Goal: Task Accomplishment & Management: Manage account settings

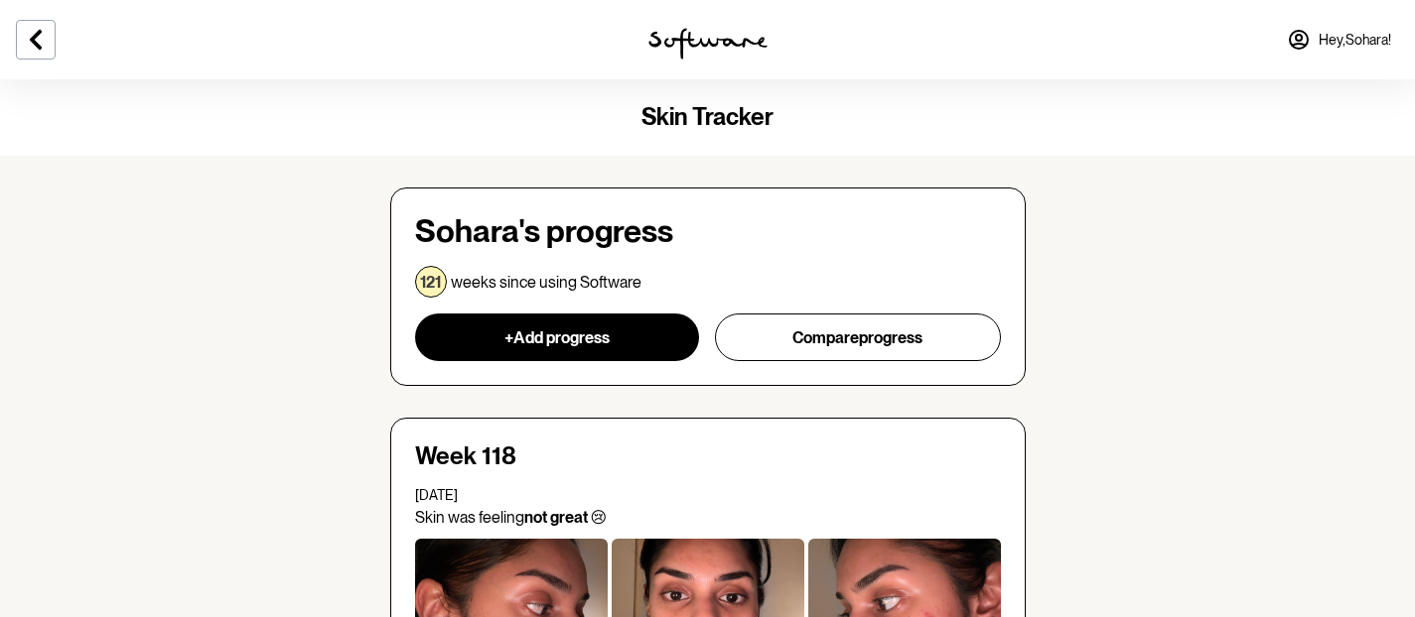
click at [1319, 32] on span "Hey, [PERSON_NAME] !" at bounding box center [1354, 40] width 72 height 17
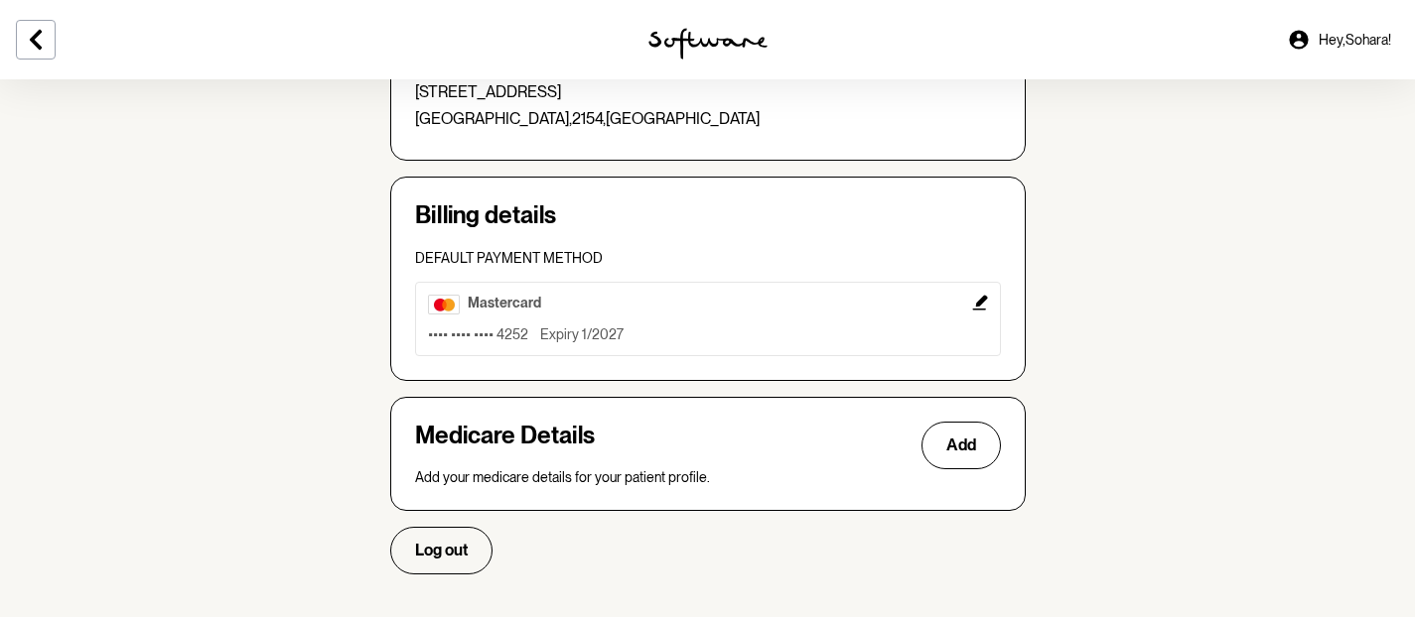
scroll to position [620, 0]
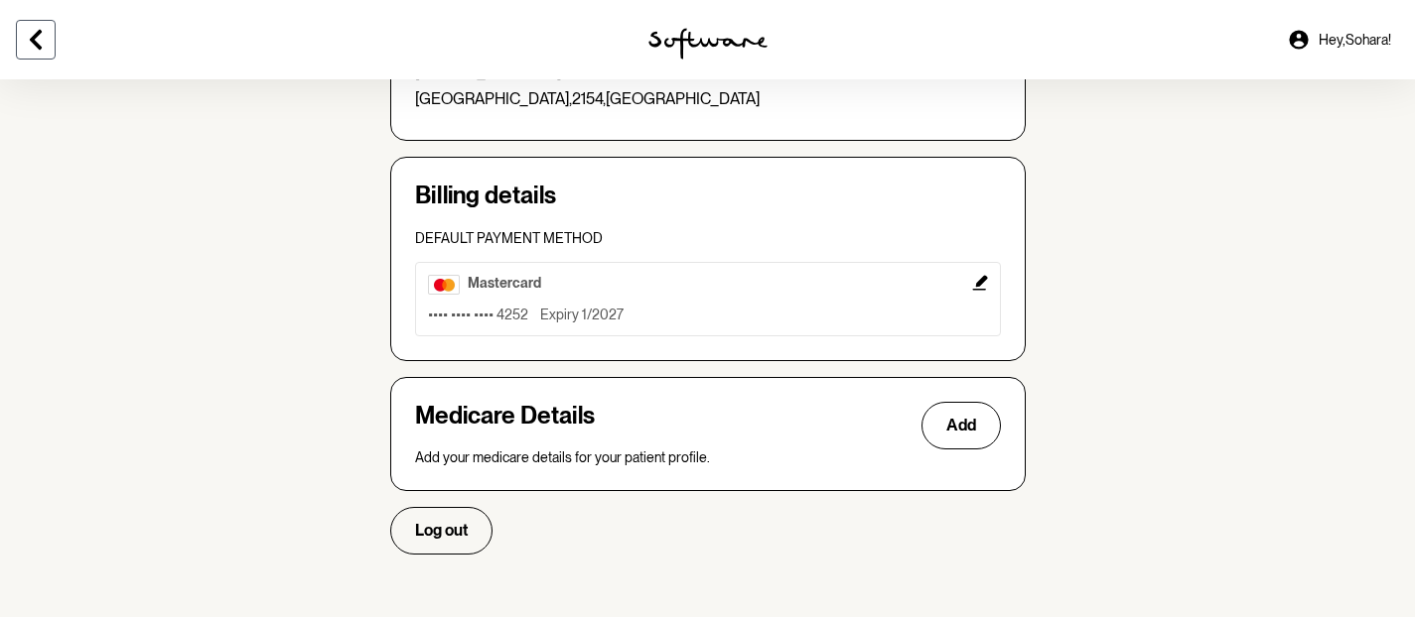
click at [30, 41] on icon at bounding box center [36, 40] width 24 height 24
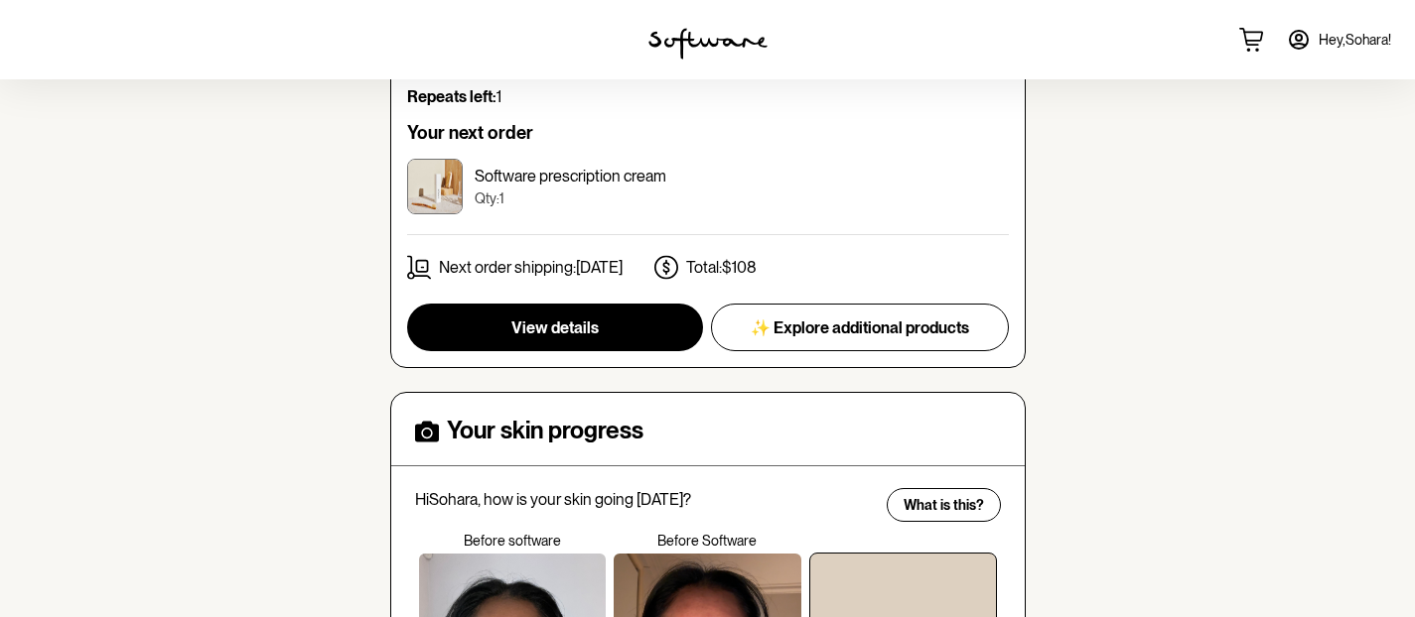
scroll to position [360, 0]
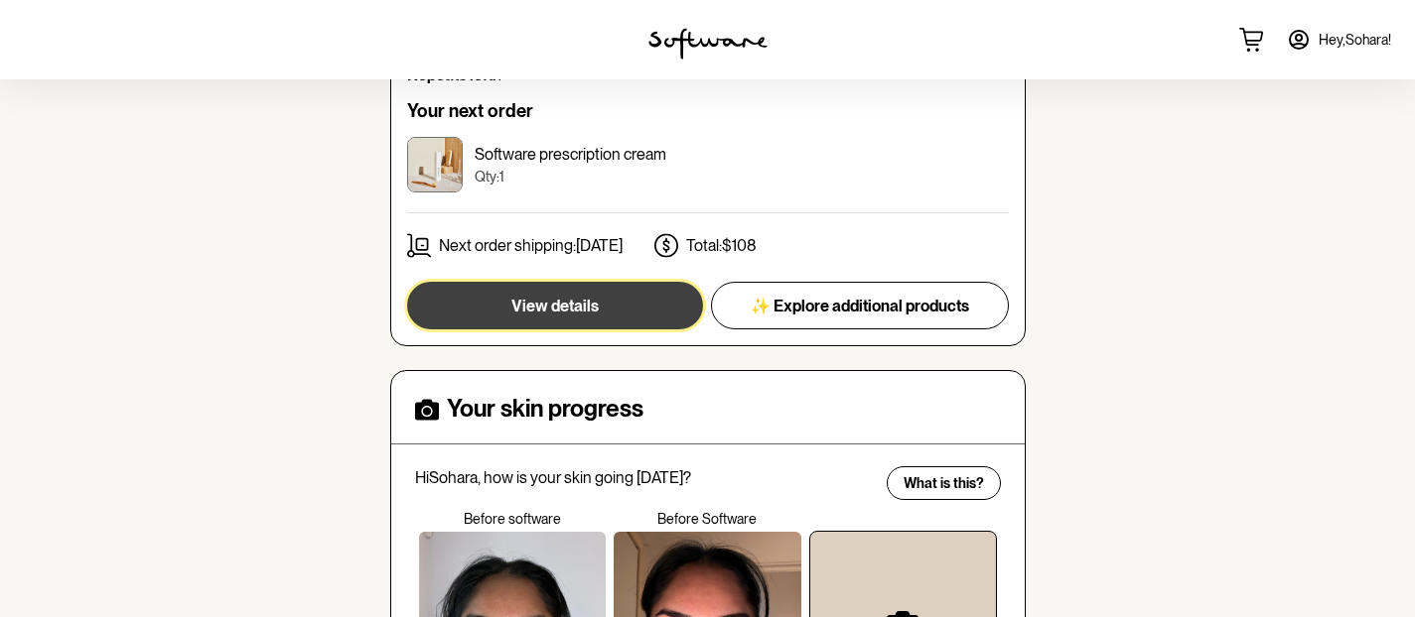
click at [641, 291] on button "View details" at bounding box center [555, 306] width 296 height 48
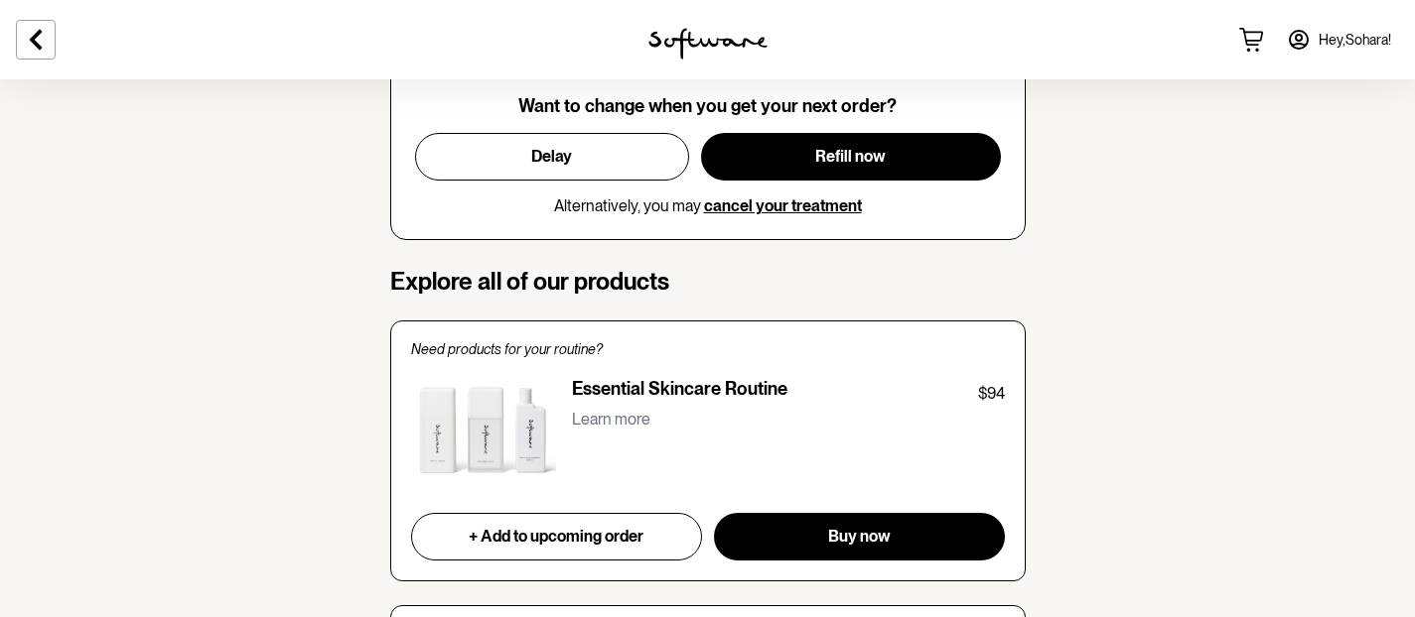
scroll to position [1140, 0]
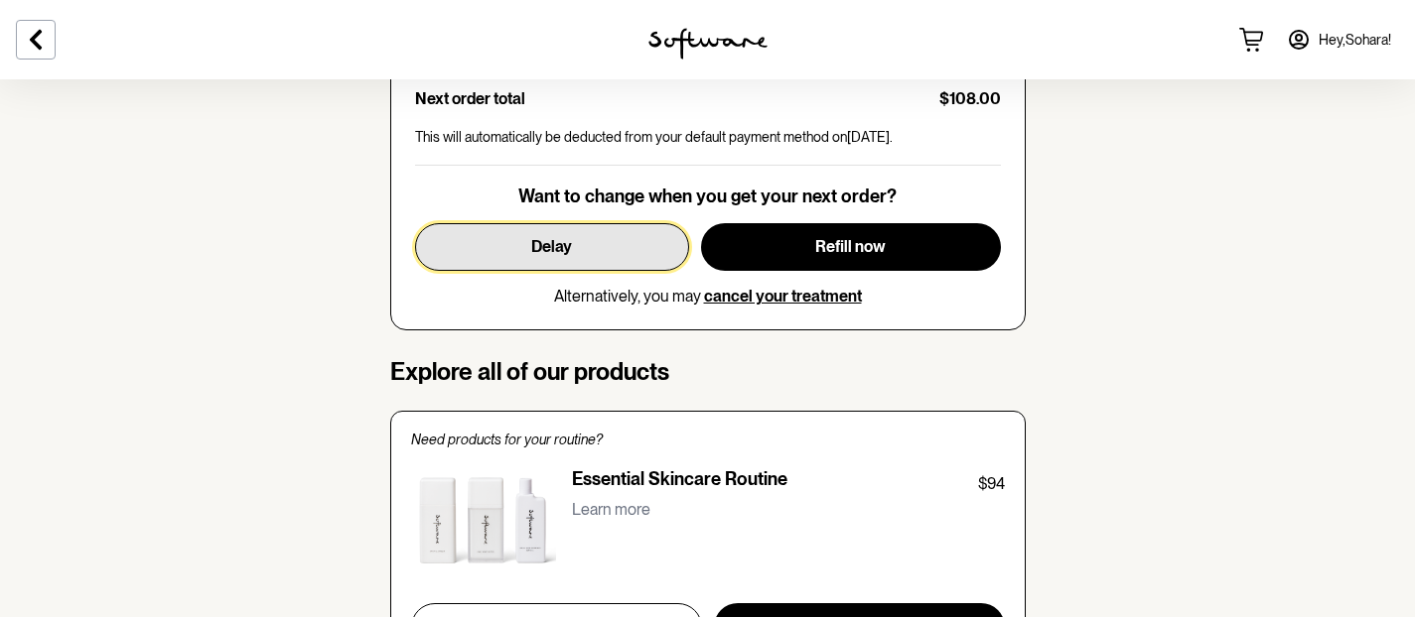
click at [600, 232] on button "Delay" at bounding box center [552, 247] width 274 height 48
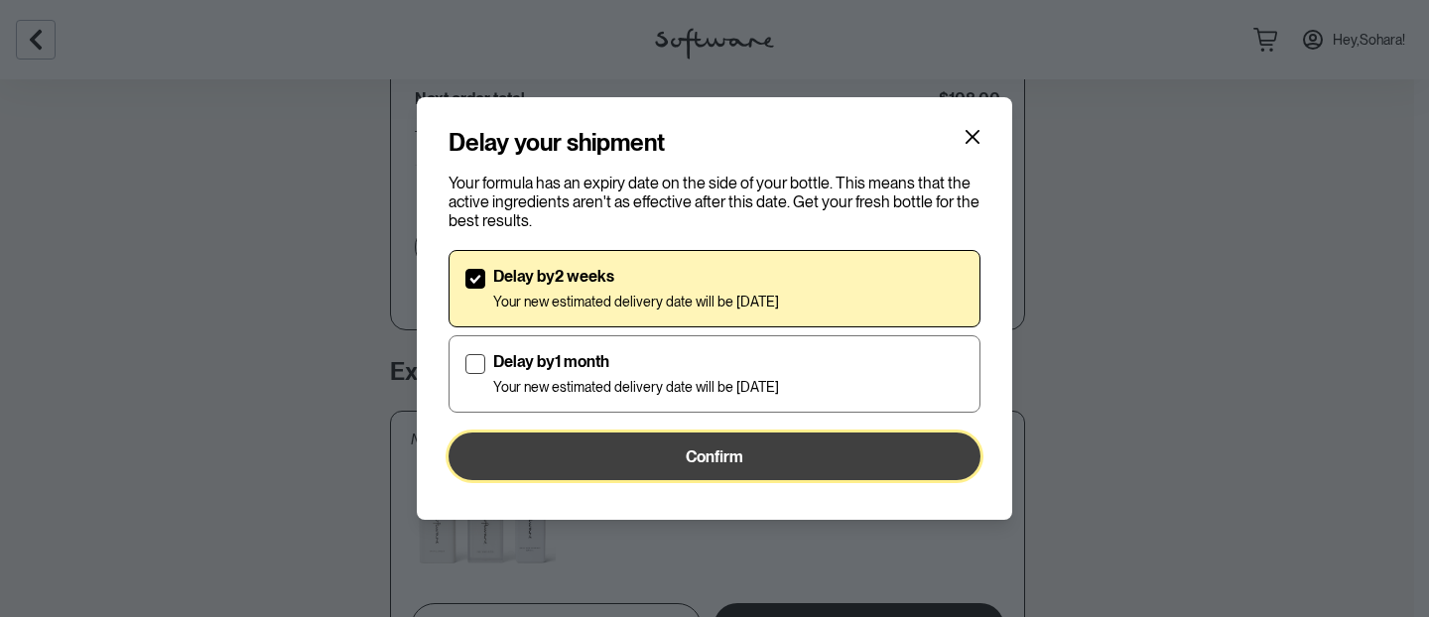
click at [683, 472] on button "Confirm" at bounding box center [715, 457] width 532 height 48
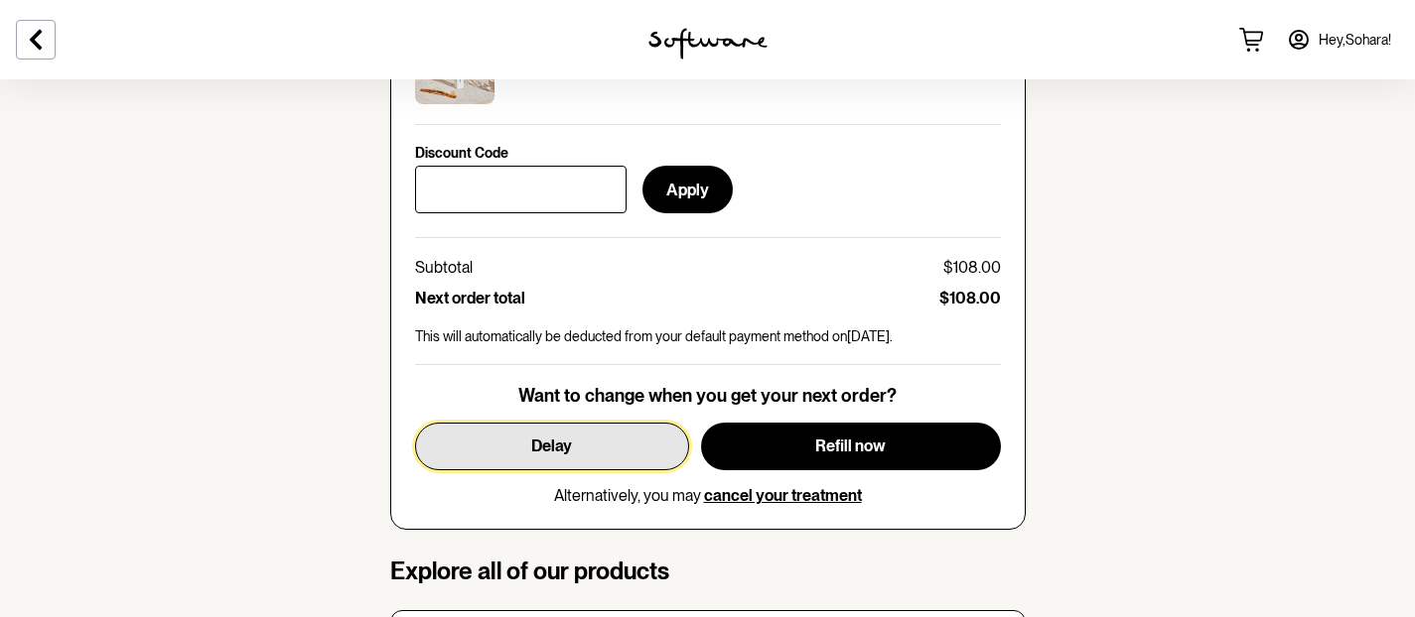
scroll to position [941, 0]
